Goal: Check status

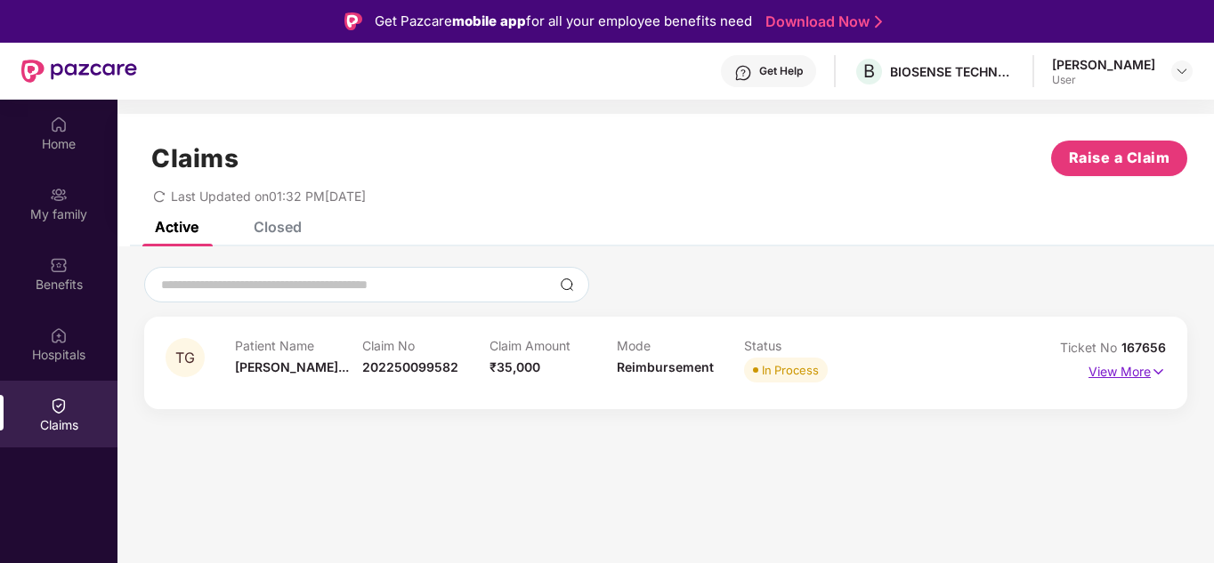
click at [936, 370] on p "View More" at bounding box center [1126, 370] width 77 height 24
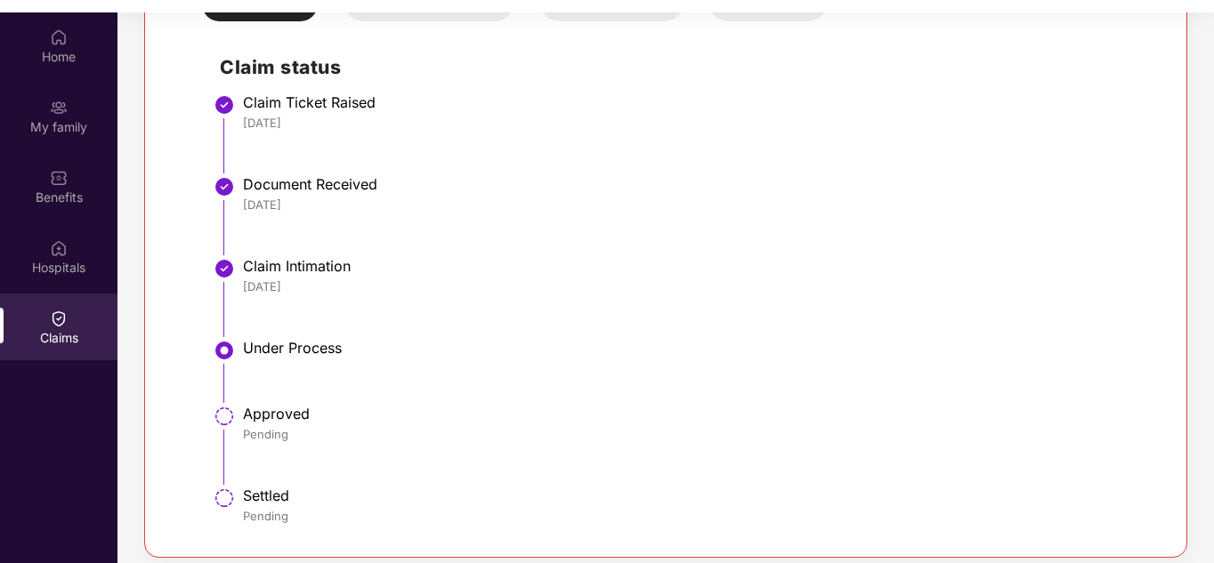
scroll to position [100, 0]
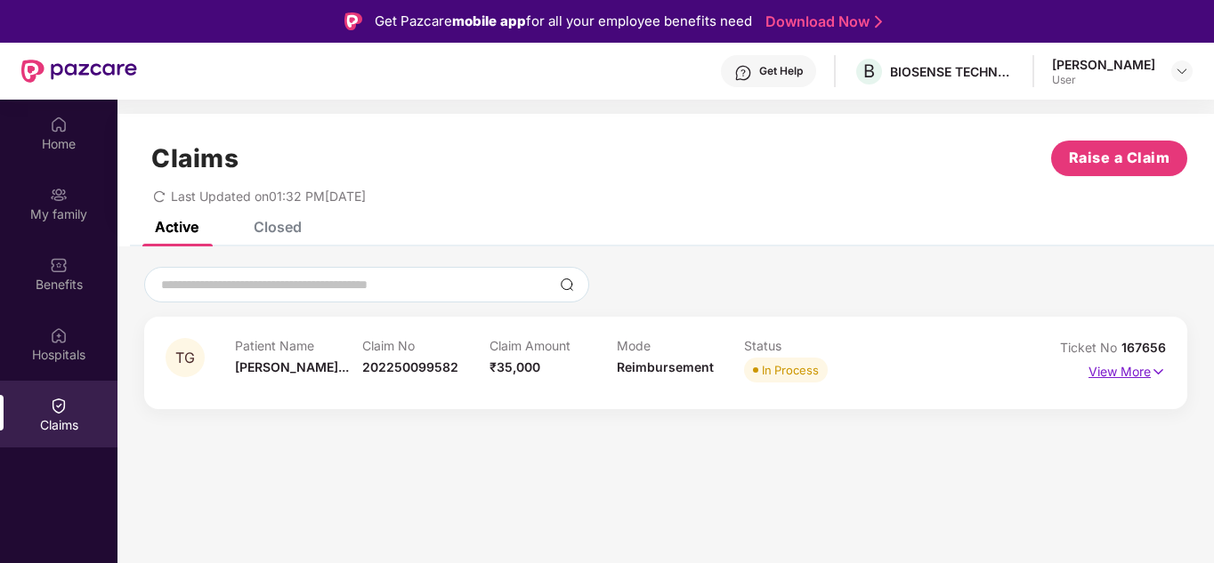
click at [1135, 366] on p "View More" at bounding box center [1126, 370] width 77 height 24
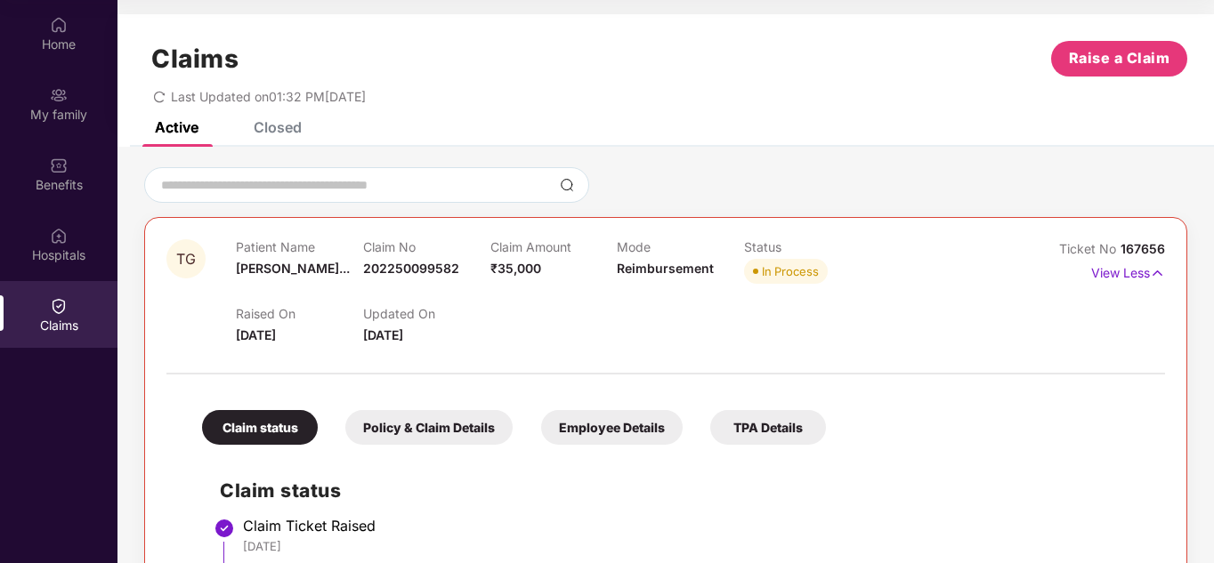
drag, startPoint x: 366, startPoint y: 329, endPoint x: 467, endPoint y: 336, distance: 101.7
click at [467, 336] on div "Updated On [DATE]" at bounding box center [426, 325] width 127 height 39
click at [479, 330] on div "Updated On [DATE]" at bounding box center [426, 325] width 127 height 39
